Goal: Check status: Check status

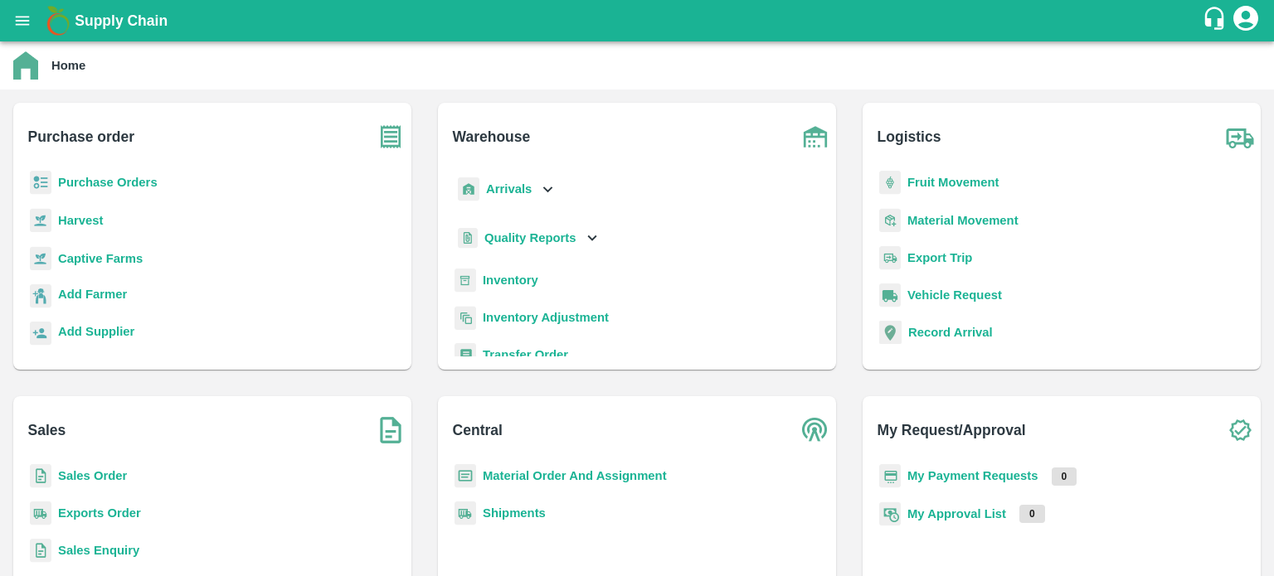
click at [93, 479] on b "Sales Order" at bounding box center [92, 475] width 69 height 13
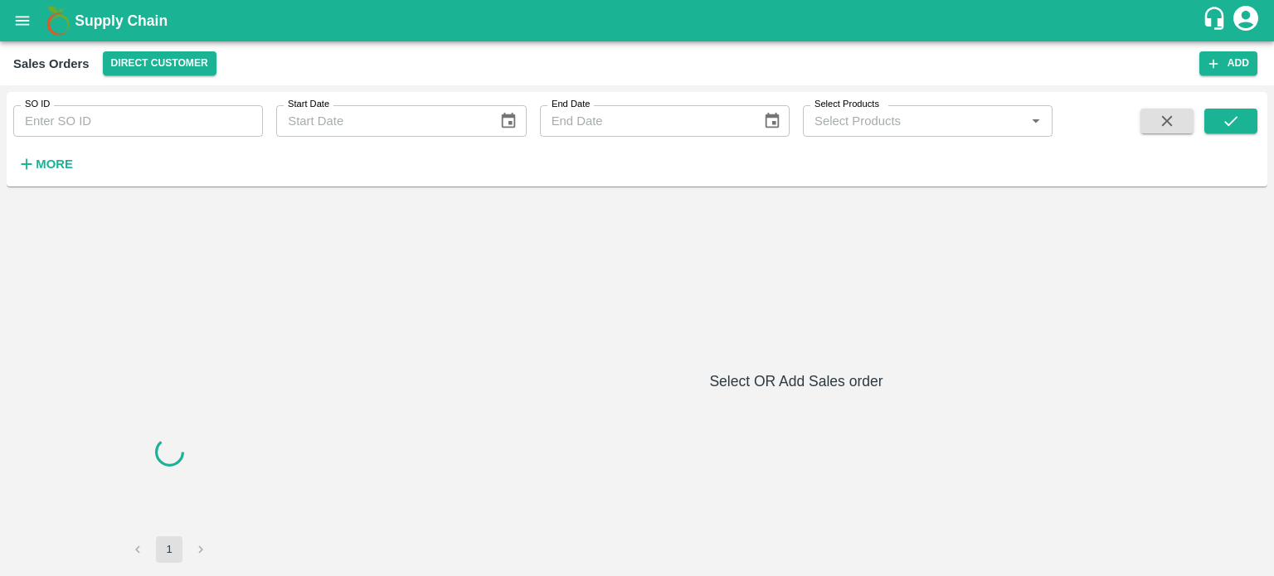
click at [91, 138] on div "SO ID SO ID Start Date Start Date End Date End Date Select Products Select Prod…" at bounding box center [526, 135] width 1052 height 86
click at [78, 129] on input "SO ID" at bounding box center [138, 121] width 250 height 32
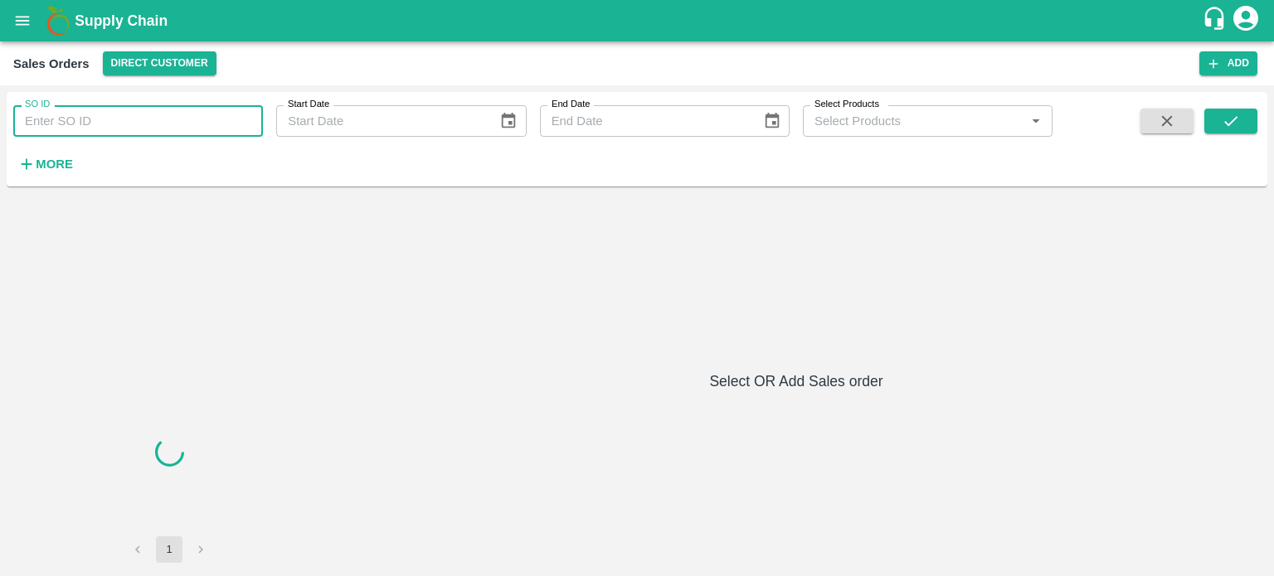
paste input "590313"
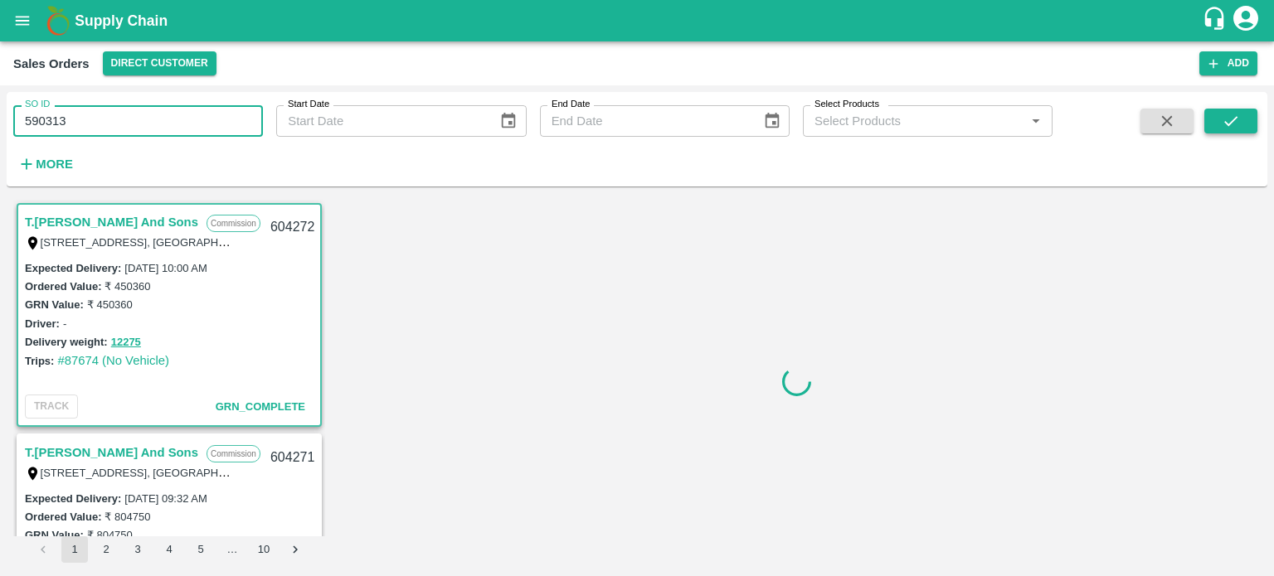
type input "590313"
click at [1227, 122] on icon "submit" at bounding box center [1231, 121] width 18 height 18
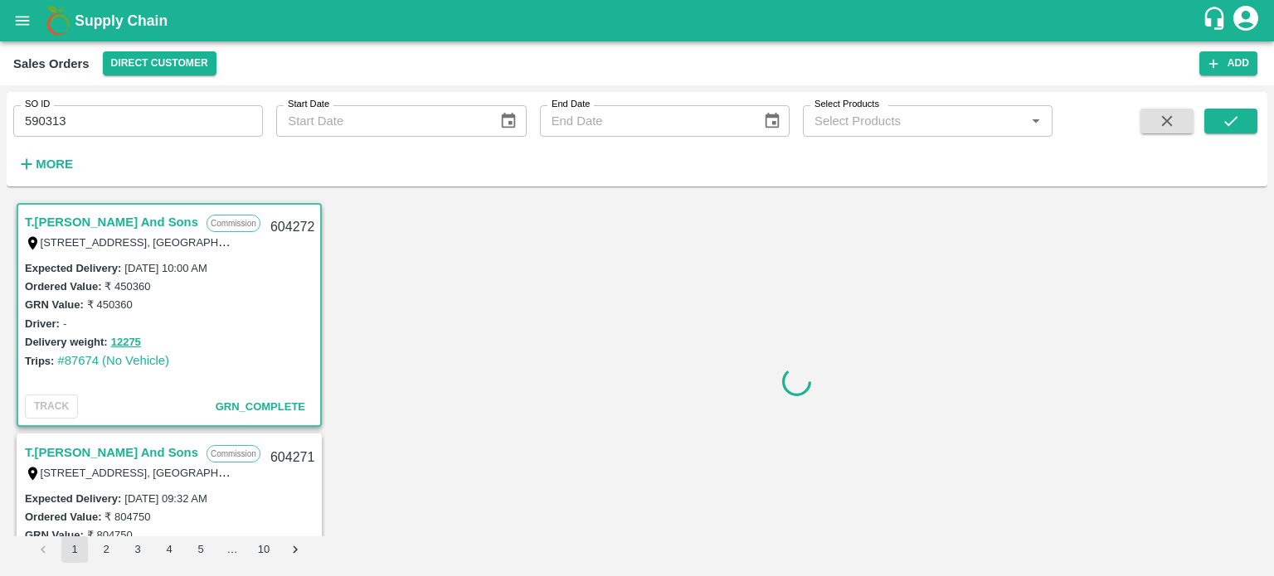
scroll to position [3, 0]
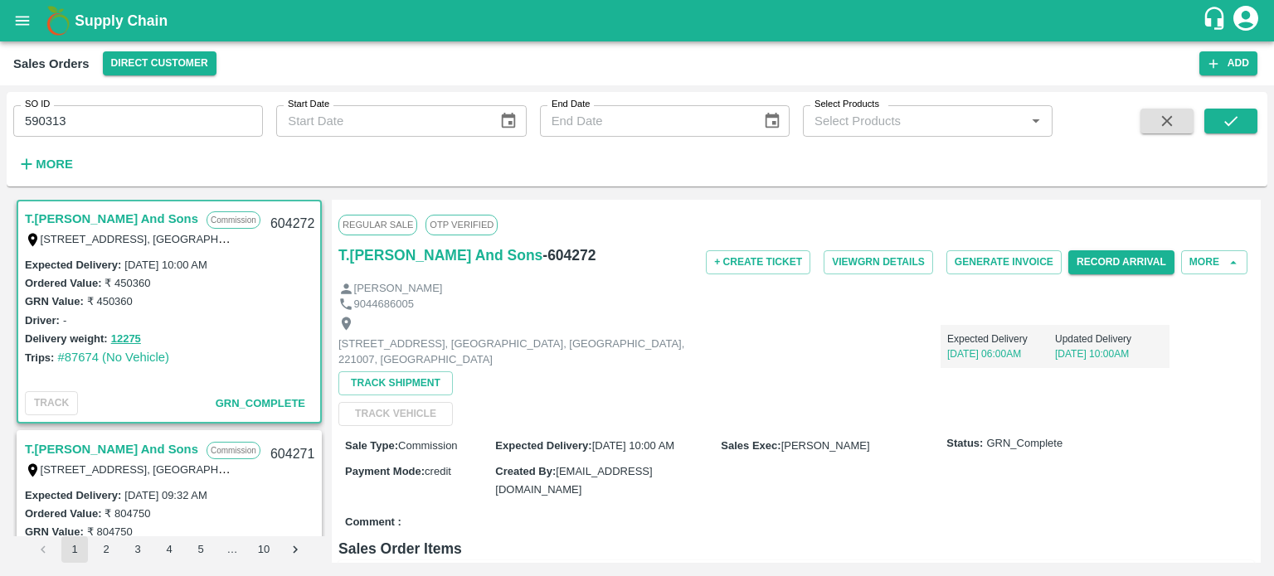
click at [90, 129] on input "590313" at bounding box center [138, 121] width 250 height 32
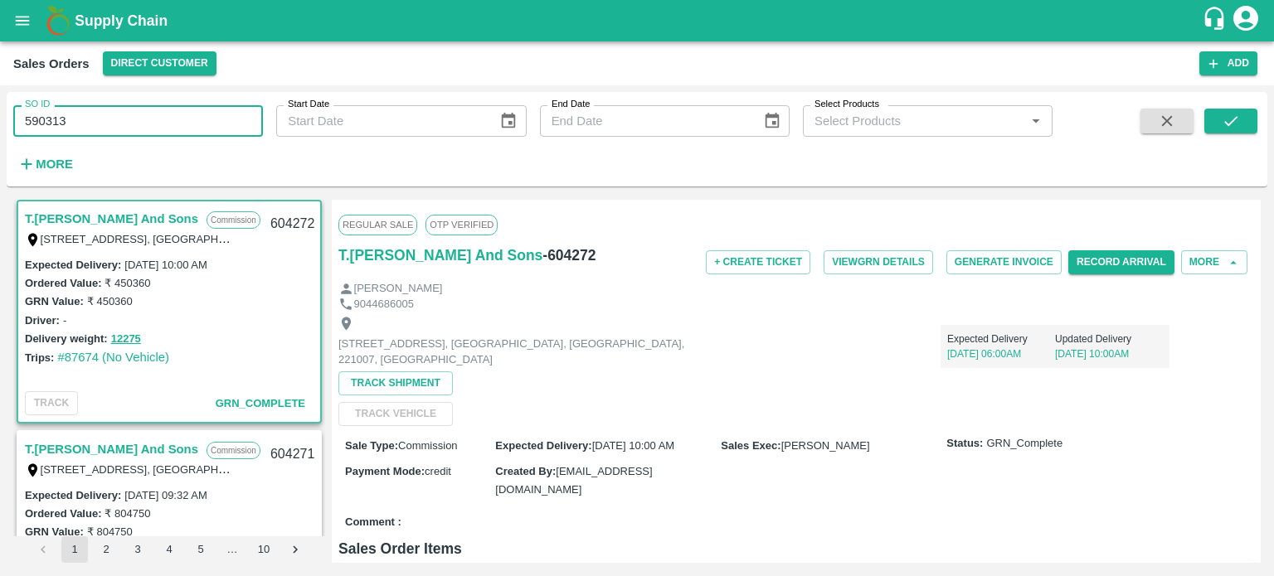
click at [90, 129] on input "590313" at bounding box center [138, 121] width 250 height 32
paste input "text"
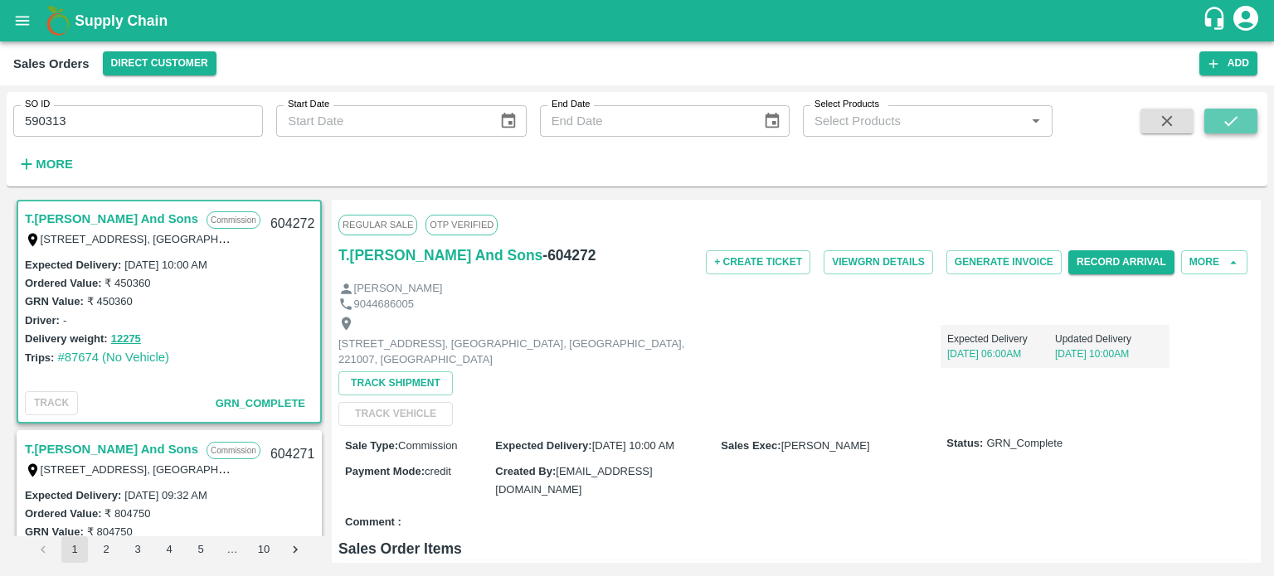
click at [1231, 109] on button "submit" at bounding box center [1230, 121] width 53 height 25
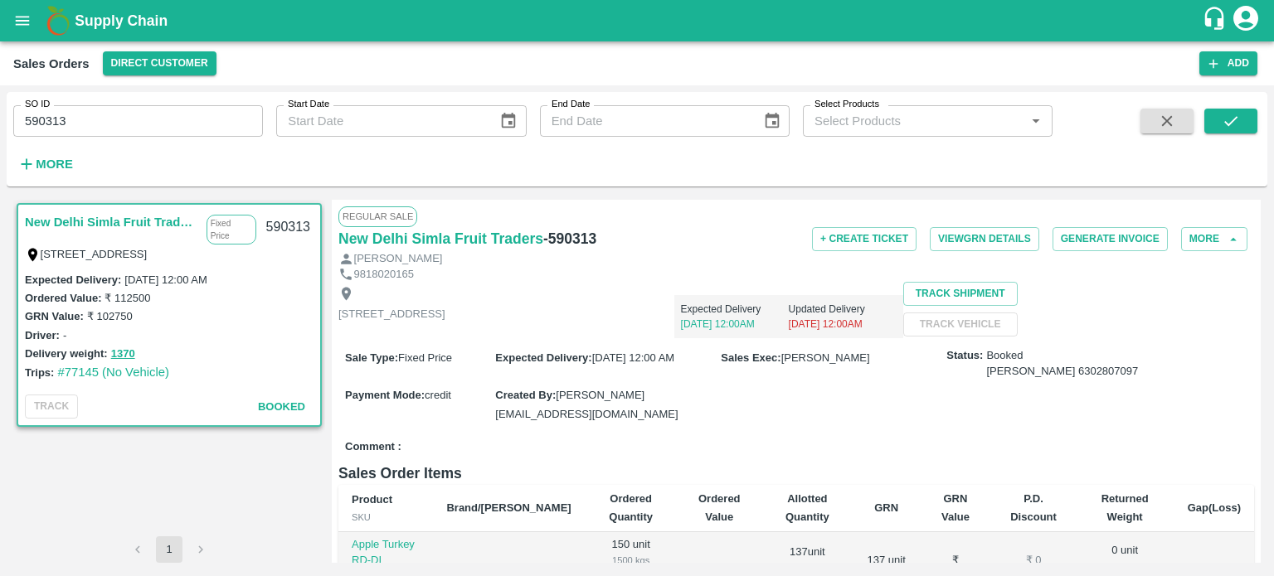
scroll to position [317, 0]
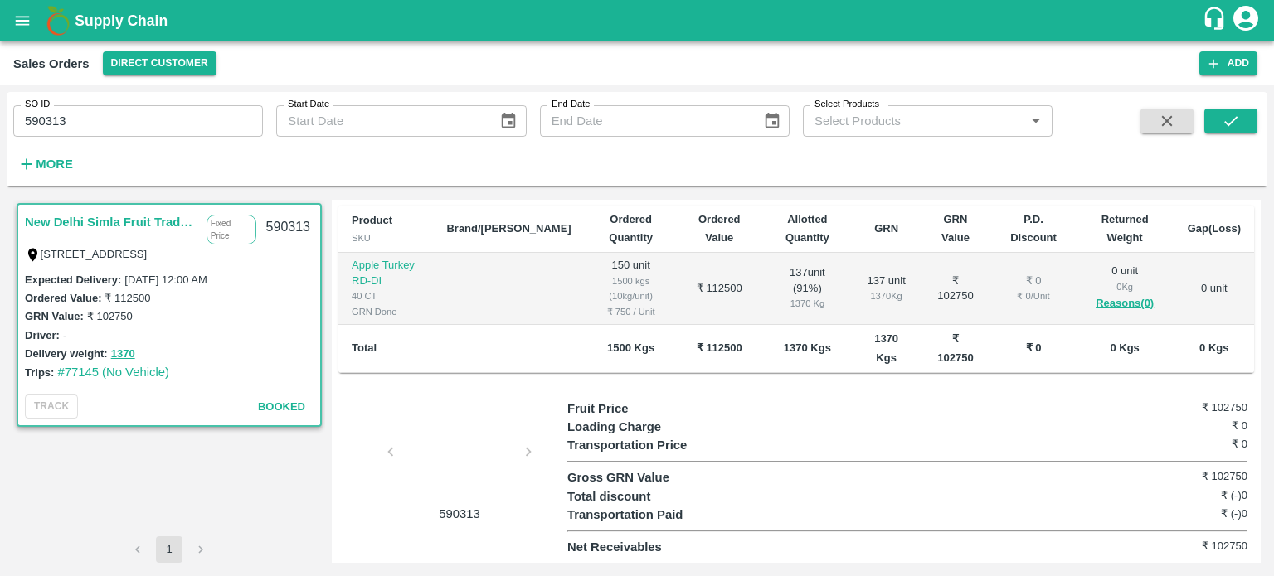
click at [453, 477] on div at bounding box center [459, 457] width 124 height 88
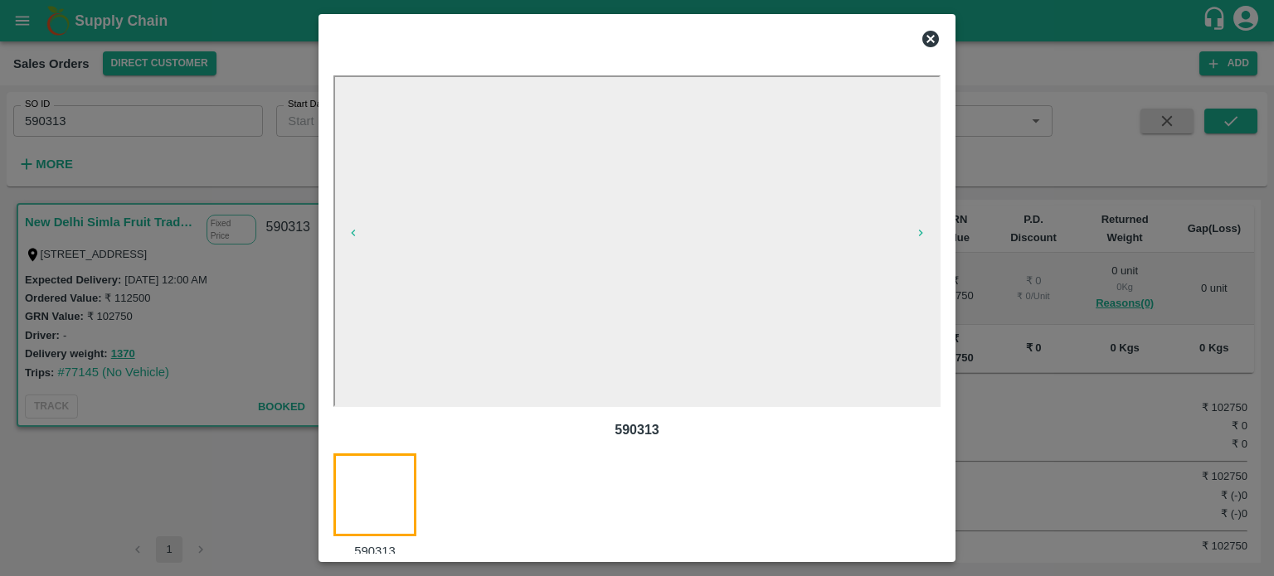
click at [929, 36] on icon at bounding box center [930, 39] width 17 height 17
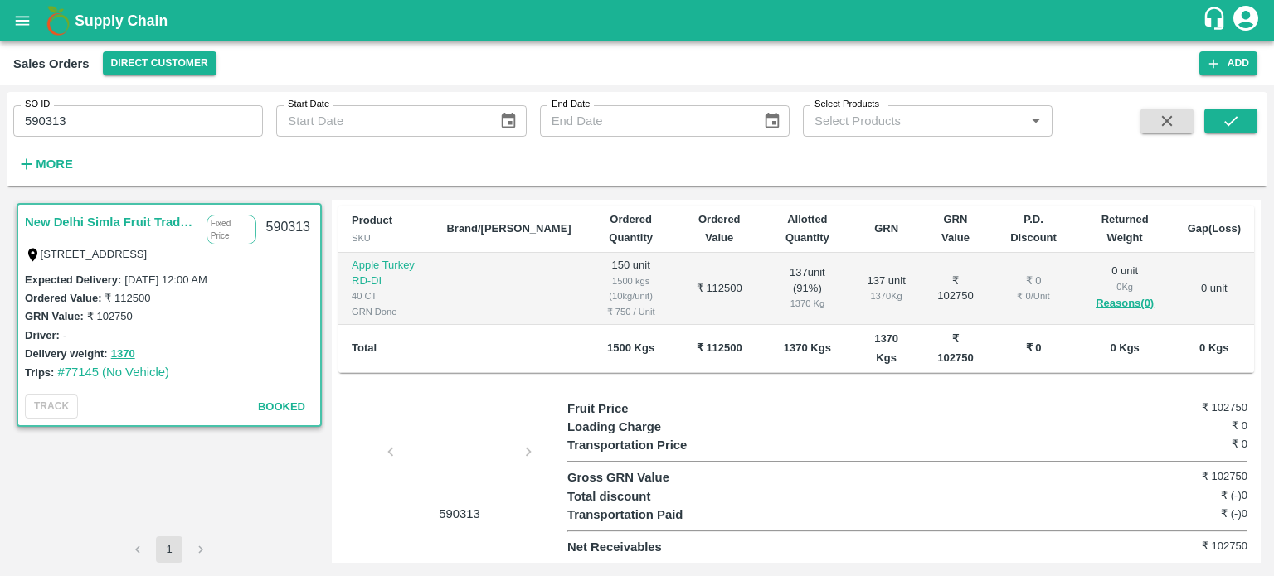
click at [459, 427] on div at bounding box center [459, 457] width 124 height 88
click at [95, 120] on input "590313" at bounding box center [138, 121] width 250 height 32
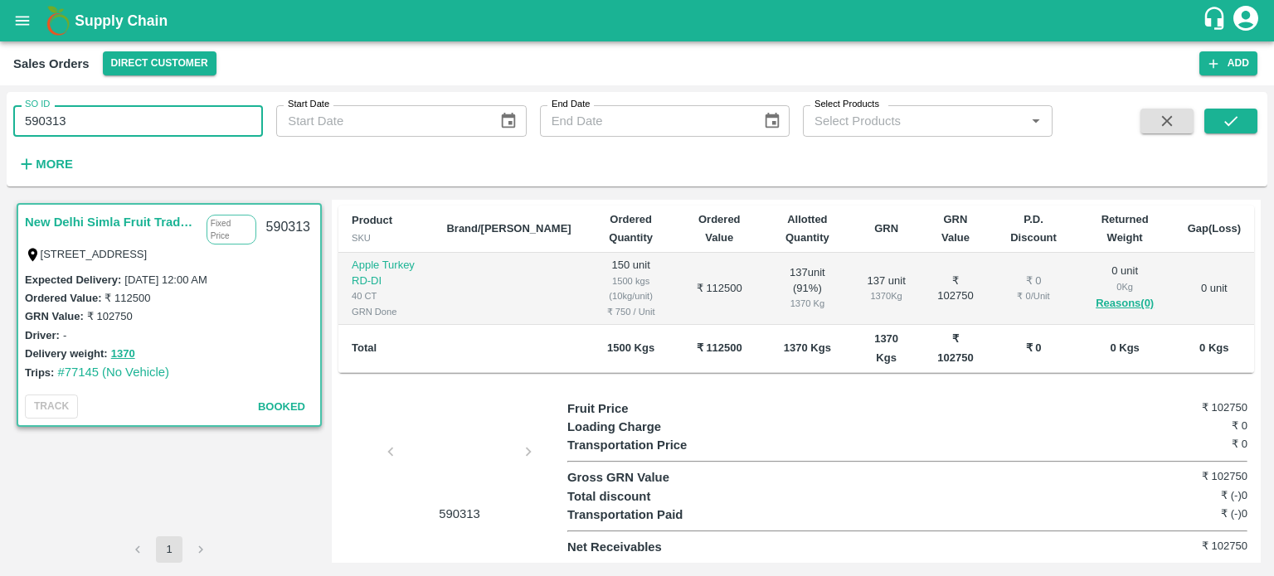
click at [95, 120] on input "590313" at bounding box center [138, 121] width 250 height 32
paste input "text"
click at [1239, 114] on icon "submit" at bounding box center [1231, 121] width 18 height 18
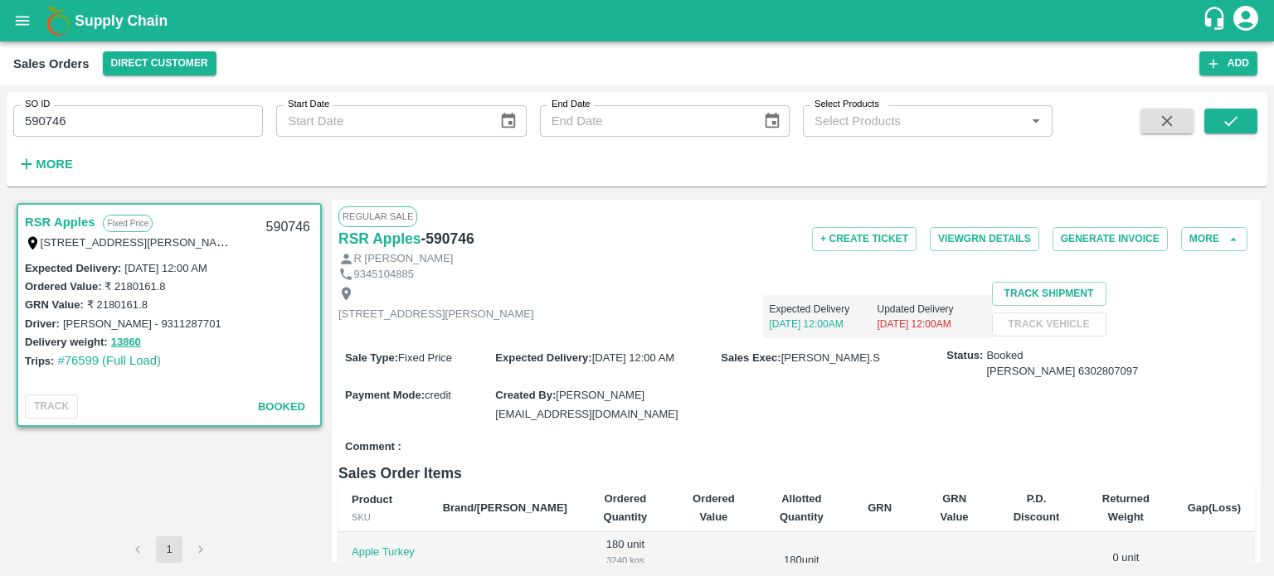
scroll to position [481, 0]
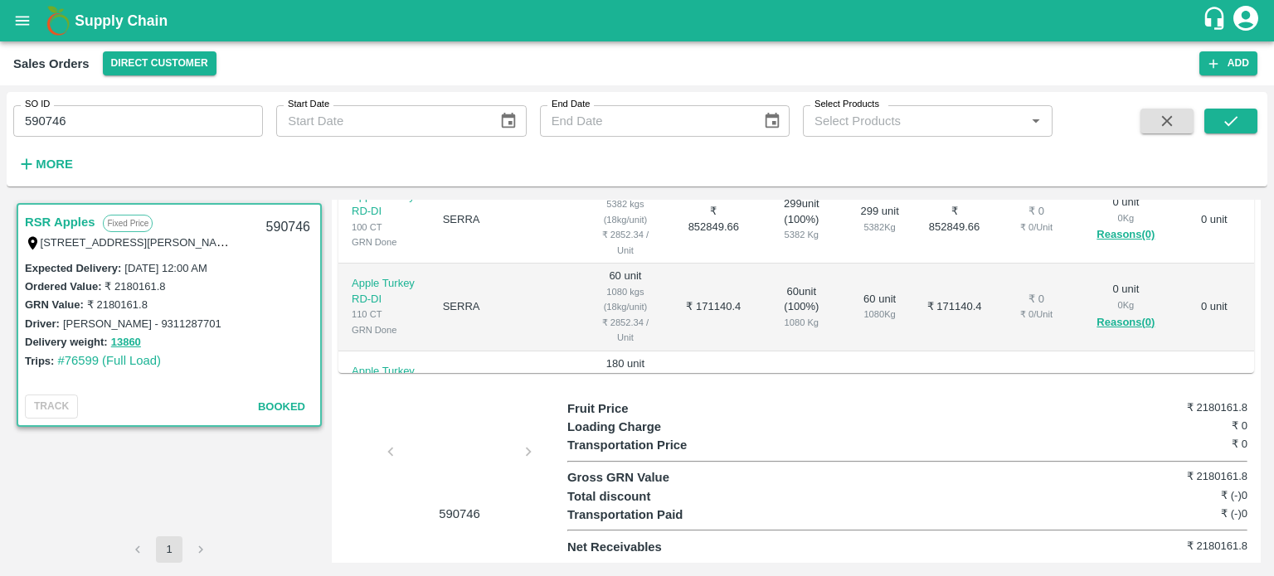
click at [449, 464] on div at bounding box center [459, 457] width 124 height 88
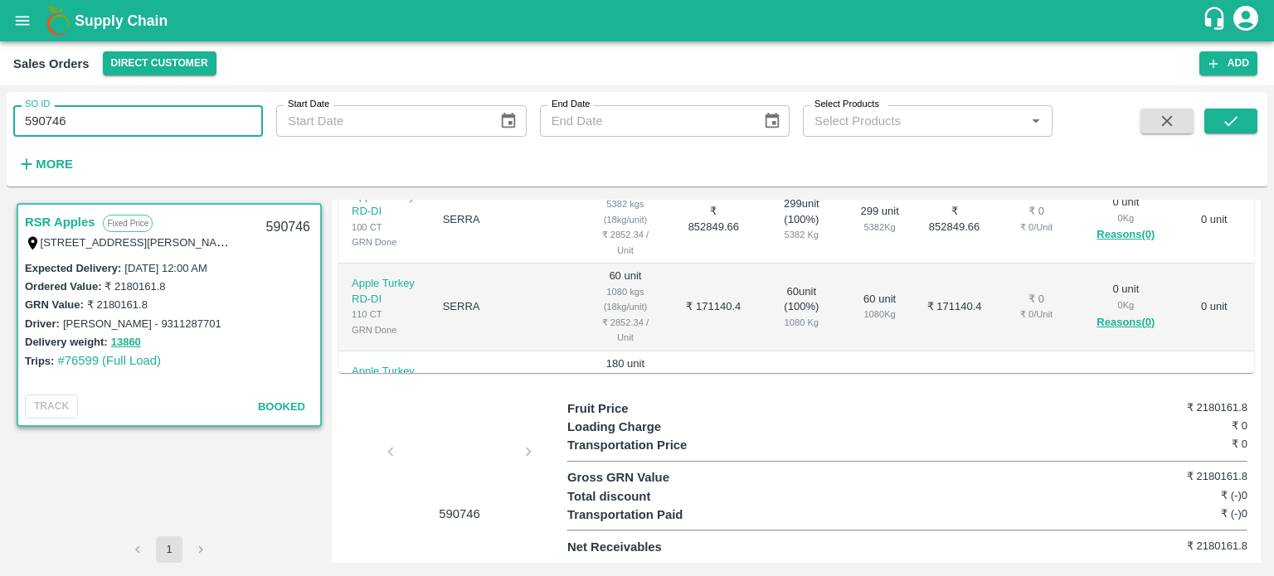
click at [90, 123] on input "590746" at bounding box center [138, 121] width 250 height 32
paste input "text"
type input "590313"
click at [1228, 128] on icon "submit" at bounding box center [1231, 121] width 18 height 18
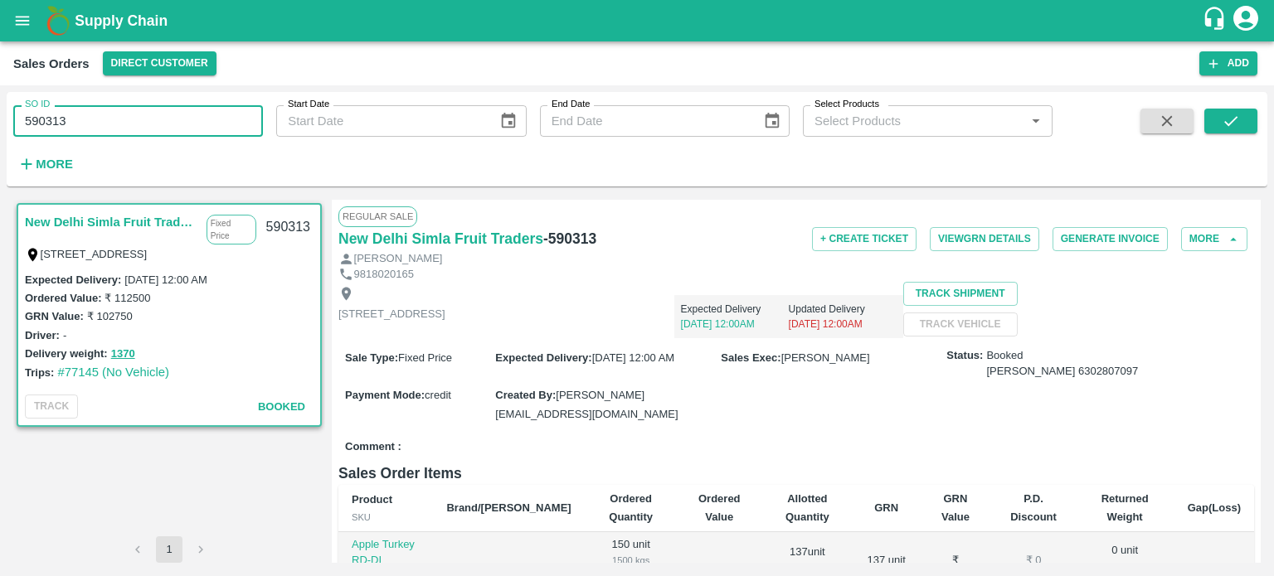
click at [124, 124] on input "590313" at bounding box center [138, 121] width 250 height 32
paste input "text"
type input "590746"
click at [1225, 115] on icon "submit" at bounding box center [1231, 121] width 18 height 18
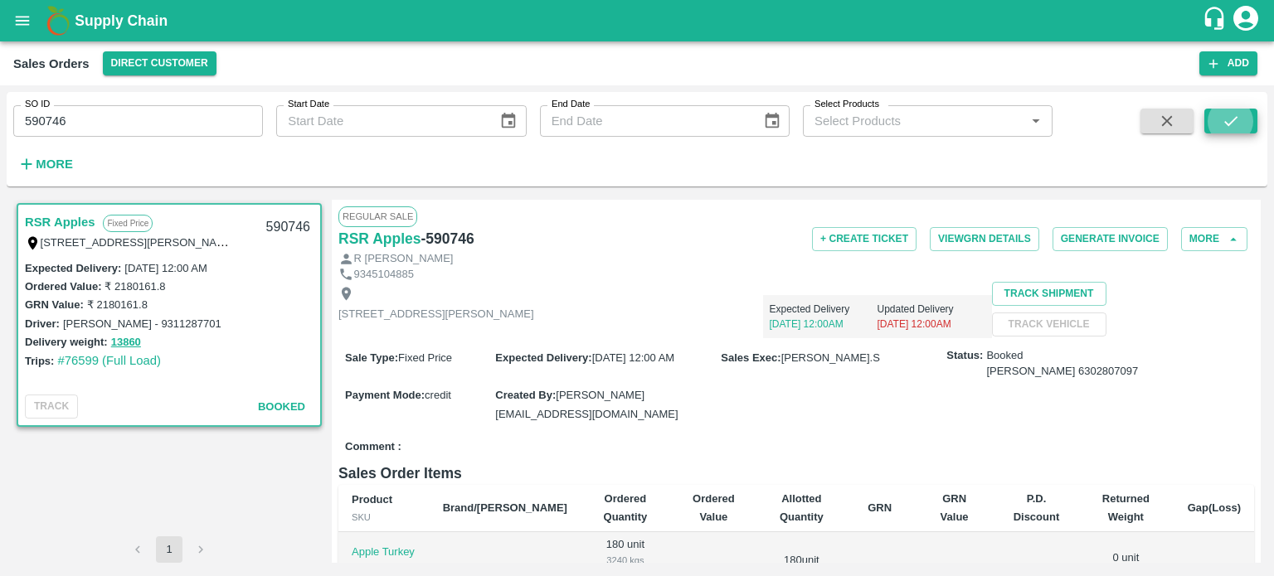
scroll to position [481, 0]
